Goal: Task Accomplishment & Management: Use online tool/utility

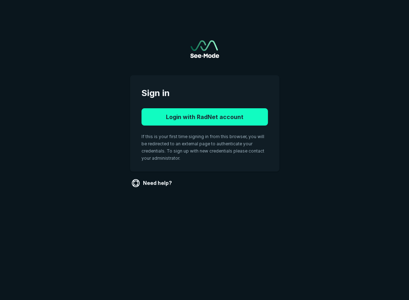
click at [243, 116] on button "Login with RadNet account" at bounding box center [205, 116] width 127 height 17
click at [194, 118] on button "Login with RadNet account" at bounding box center [205, 116] width 127 height 17
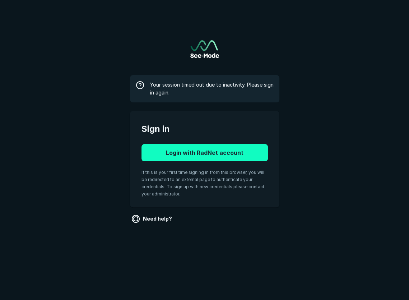
click at [223, 151] on button "Login with RadNet account" at bounding box center [205, 152] width 127 height 17
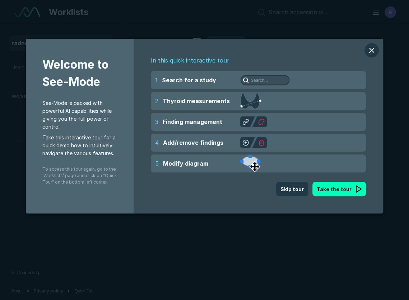
scroll to position [2034, 2100]
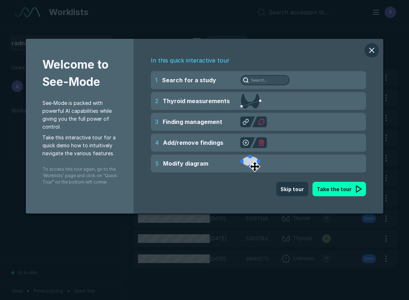
click at [291, 55] on div "In this quick interactive tour 1 Search for a study 2 Thyroid measurements 3 Fi…" at bounding box center [259, 126] width 250 height 175
click at [371, 45] on button "modal" at bounding box center [372, 50] width 14 height 14
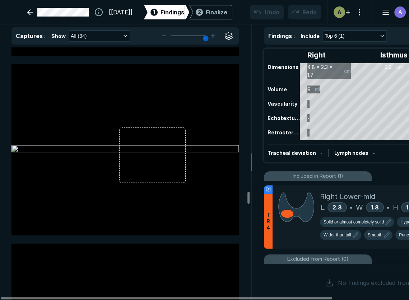
scroll to position [3448, 0]
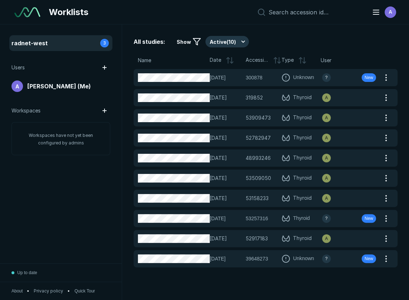
scroll to position [2149, 2765]
click at [271, 43] on div "All studies: Show Active ( 10 )" at bounding box center [266, 42] width 264 height 12
click at [54, 83] on span "[PERSON_NAME] (Me)" at bounding box center [59, 86] width 64 height 9
